Goal: Check status: Check status

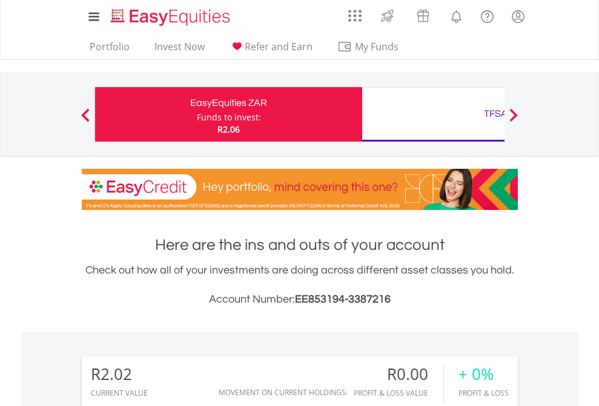
scroll to position [116, 190]
click at [197, 114] on div "Funds to invest:" at bounding box center [229, 117] width 64 height 12
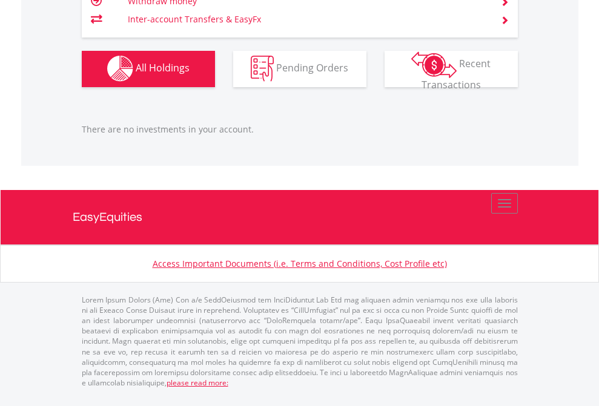
scroll to position [116, 190]
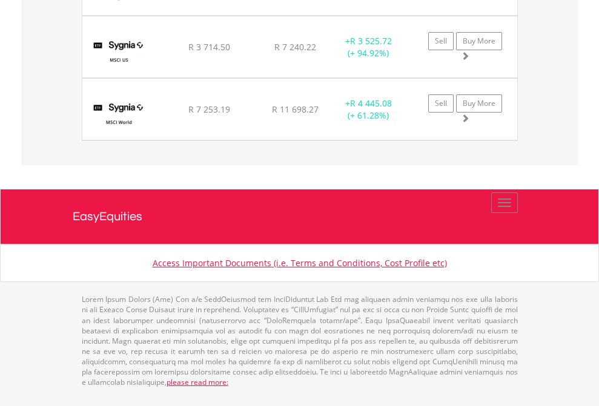
scroll to position [116, 190]
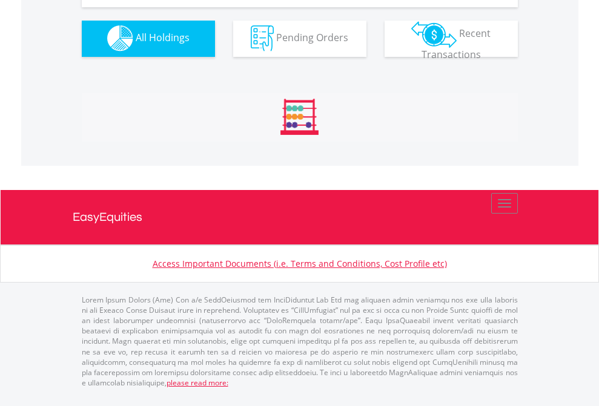
scroll to position [1199, 0]
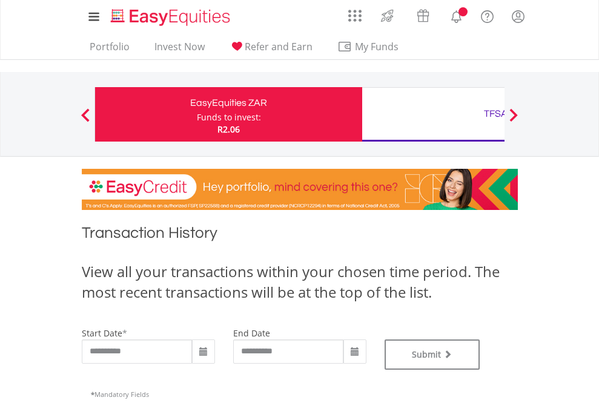
type input "**********"
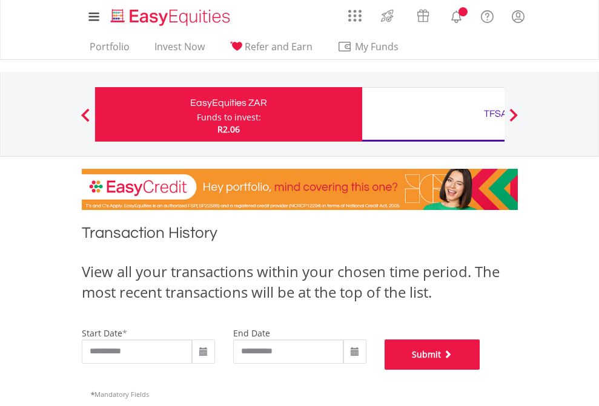
click at [480, 370] on button "Submit" at bounding box center [432, 355] width 96 height 30
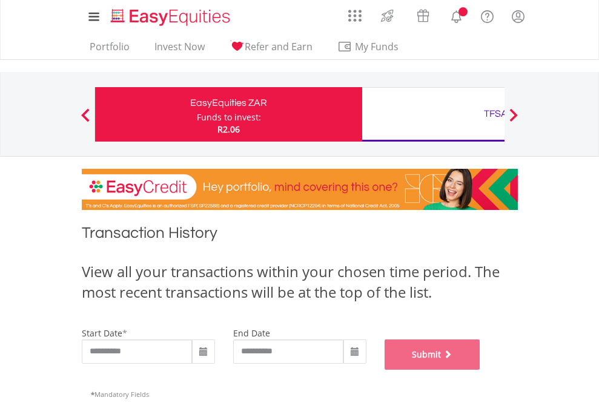
scroll to position [491, 0]
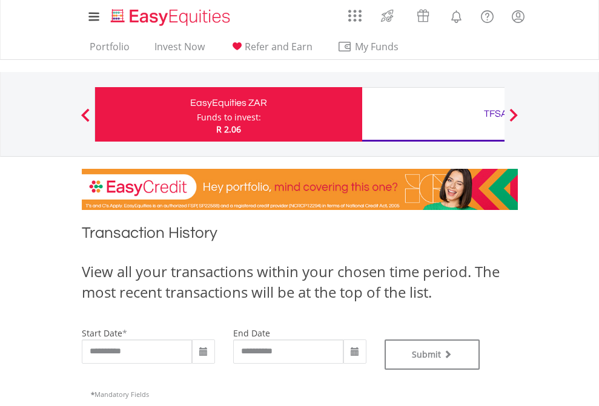
click at [433, 114] on div "TFSA" at bounding box center [495, 113] width 252 height 17
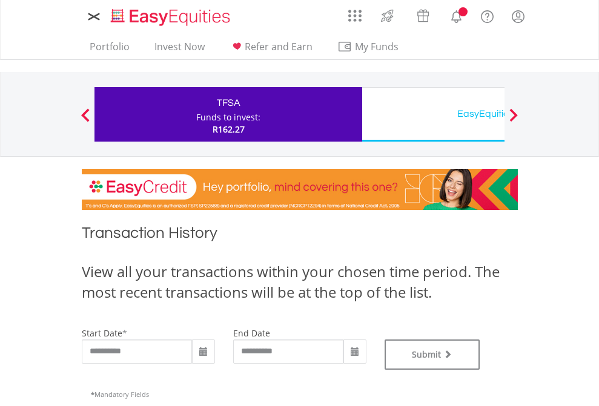
type input "**********"
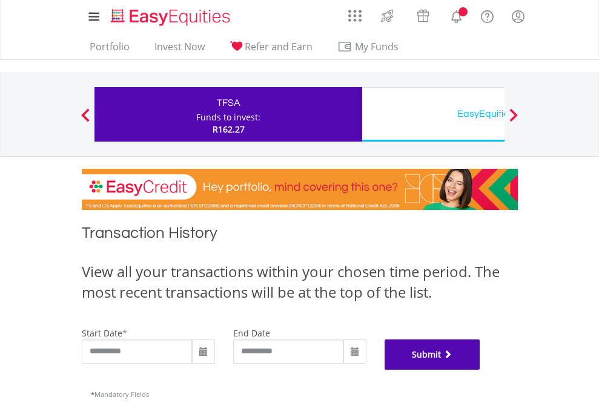
click at [480, 370] on button "Submit" at bounding box center [432, 355] width 96 height 30
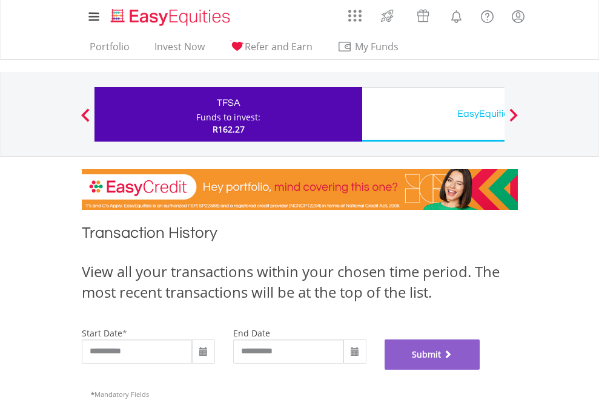
scroll to position [491, 0]
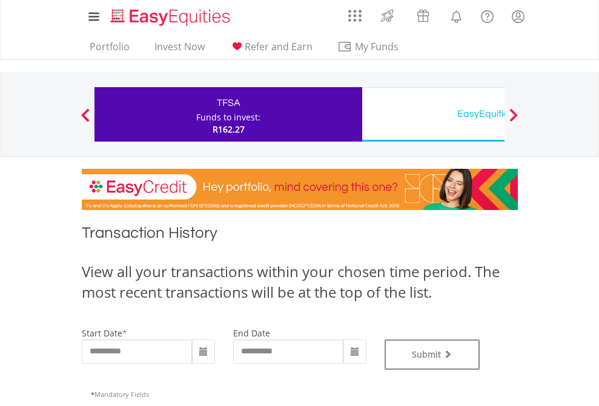
click at [433, 114] on div "EasyEquities USD" at bounding box center [495, 113] width 252 height 17
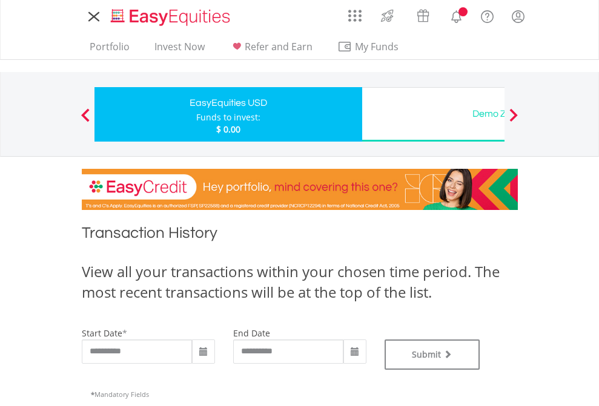
type input "**********"
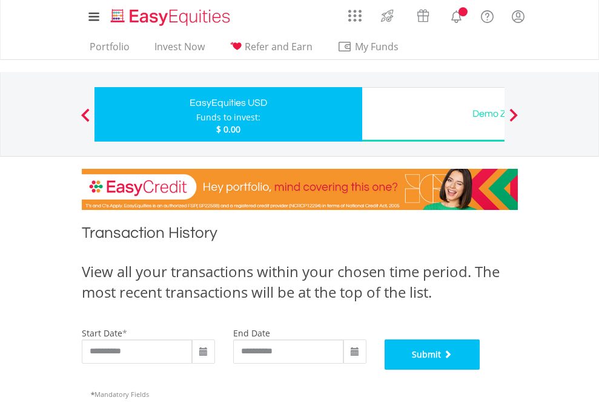
click at [480, 370] on button "Submit" at bounding box center [432, 355] width 96 height 30
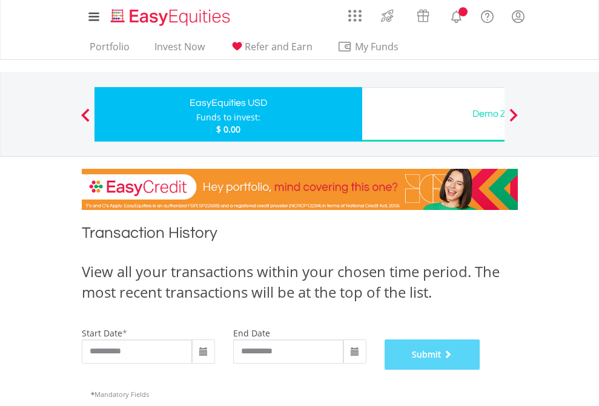
scroll to position [491, 0]
